Goal: Find specific page/section: Find specific page/section

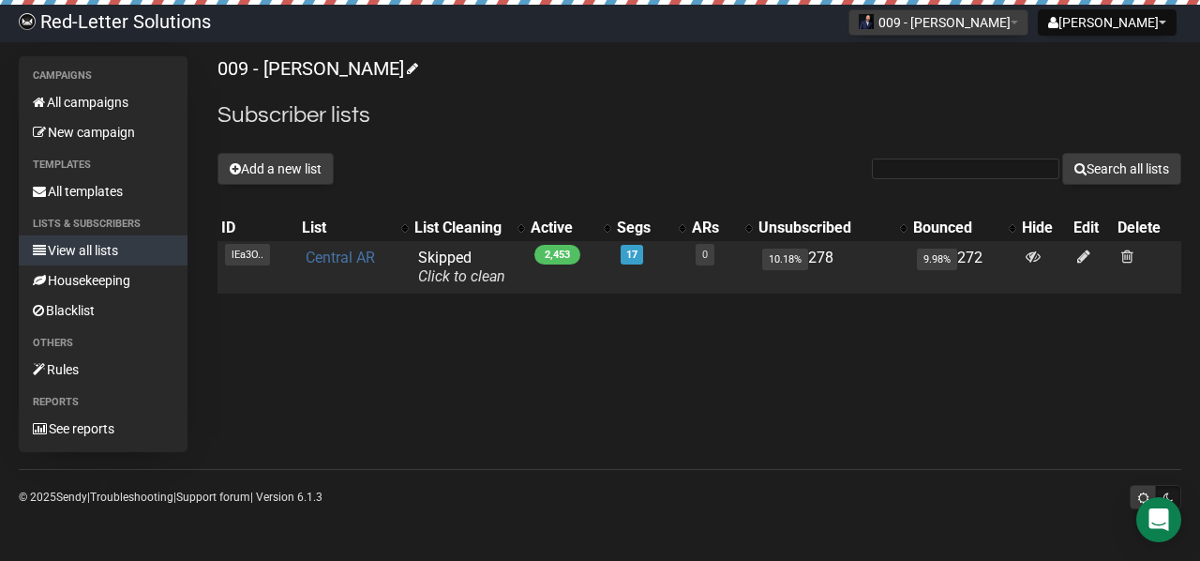
click at [343, 260] on link "Central AR" at bounding box center [340, 258] width 69 height 18
click at [351, 261] on link "Central AR" at bounding box center [340, 258] width 69 height 18
